Goal: Navigation & Orientation: Find specific page/section

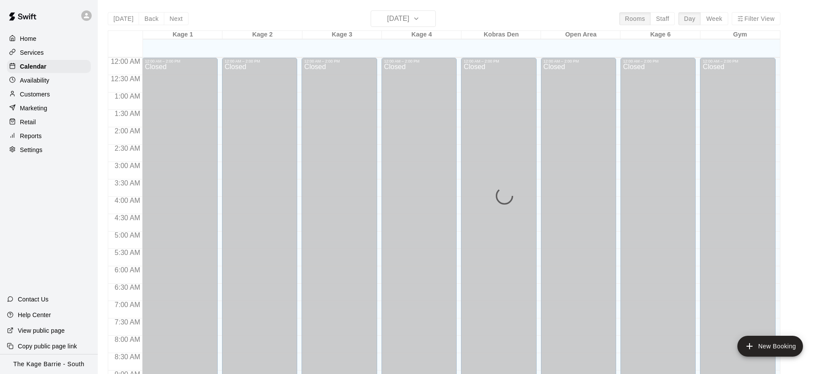
scroll to position [482, 0]
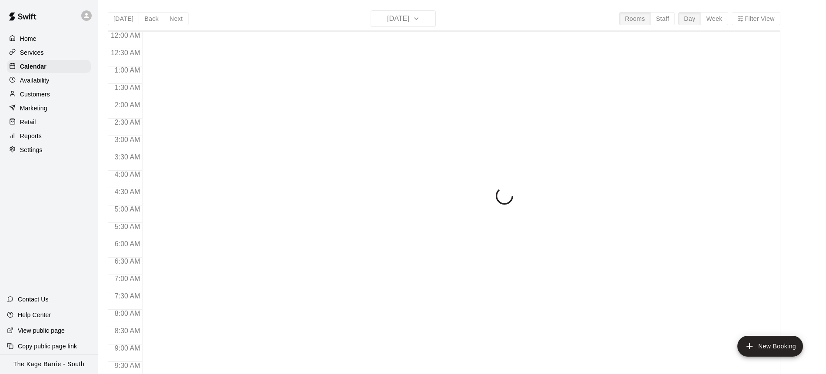
scroll to position [364, 0]
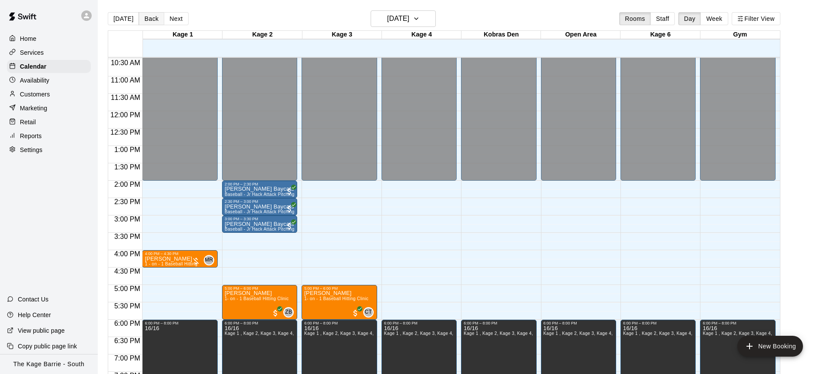
click at [154, 20] on button "Back" at bounding box center [152, 18] width 26 height 13
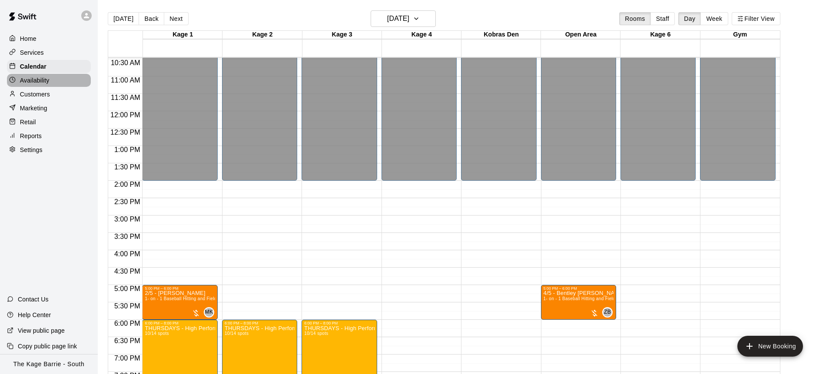
click at [53, 84] on div "Availability" at bounding box center [49, 80] width 84 height 13
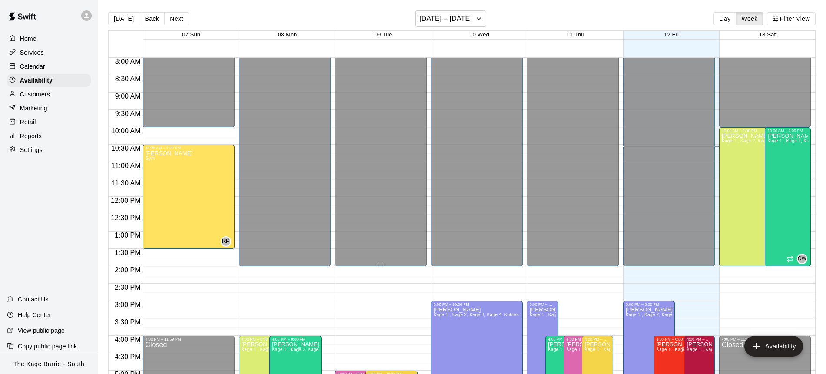
scroll to position [279, 0]
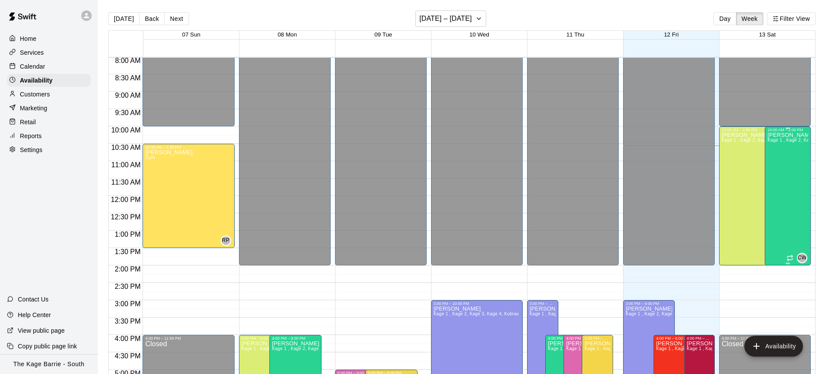
click at [790, 156] on div "Cole White Kage 1 , Kage 2, Kage 3, Kage 4, Kobras Den, Open Area, STAFF SCHEDU…" at bounding box center [788, 319] width 41 height 374
click at [755, 209] on div at bounding box center [413, 187] width 826 height 374
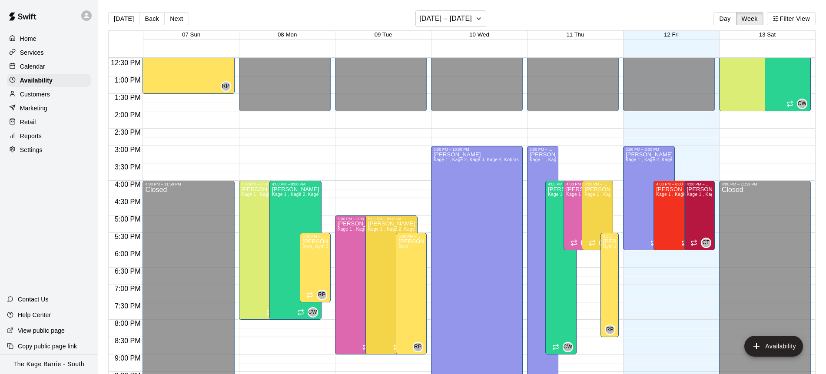
scroll to position [434, 0]
click at [61, 64] on div "Calendar" at bounding box center [49, 66] width 84 height 13
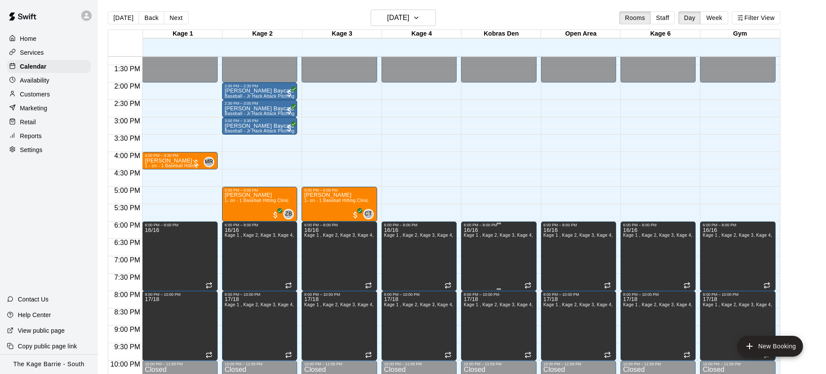
scroll to position [508, 0]
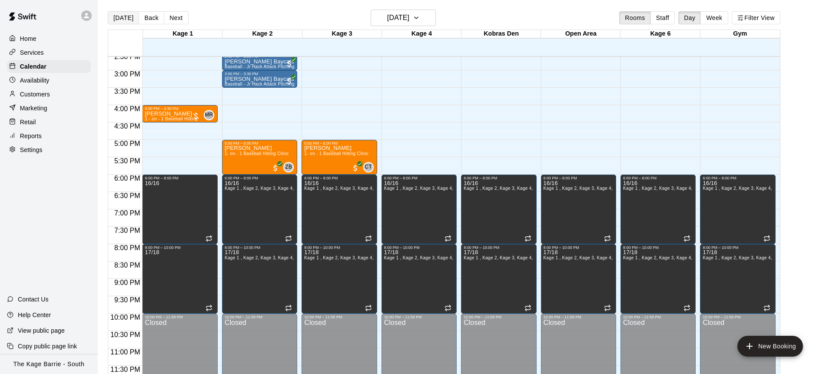
click at [127, 17] on button "[DATE]" at bounding box center [123, 17] width 31 height 13
